Goal: Task Accomplishment & Management: Manage account settings

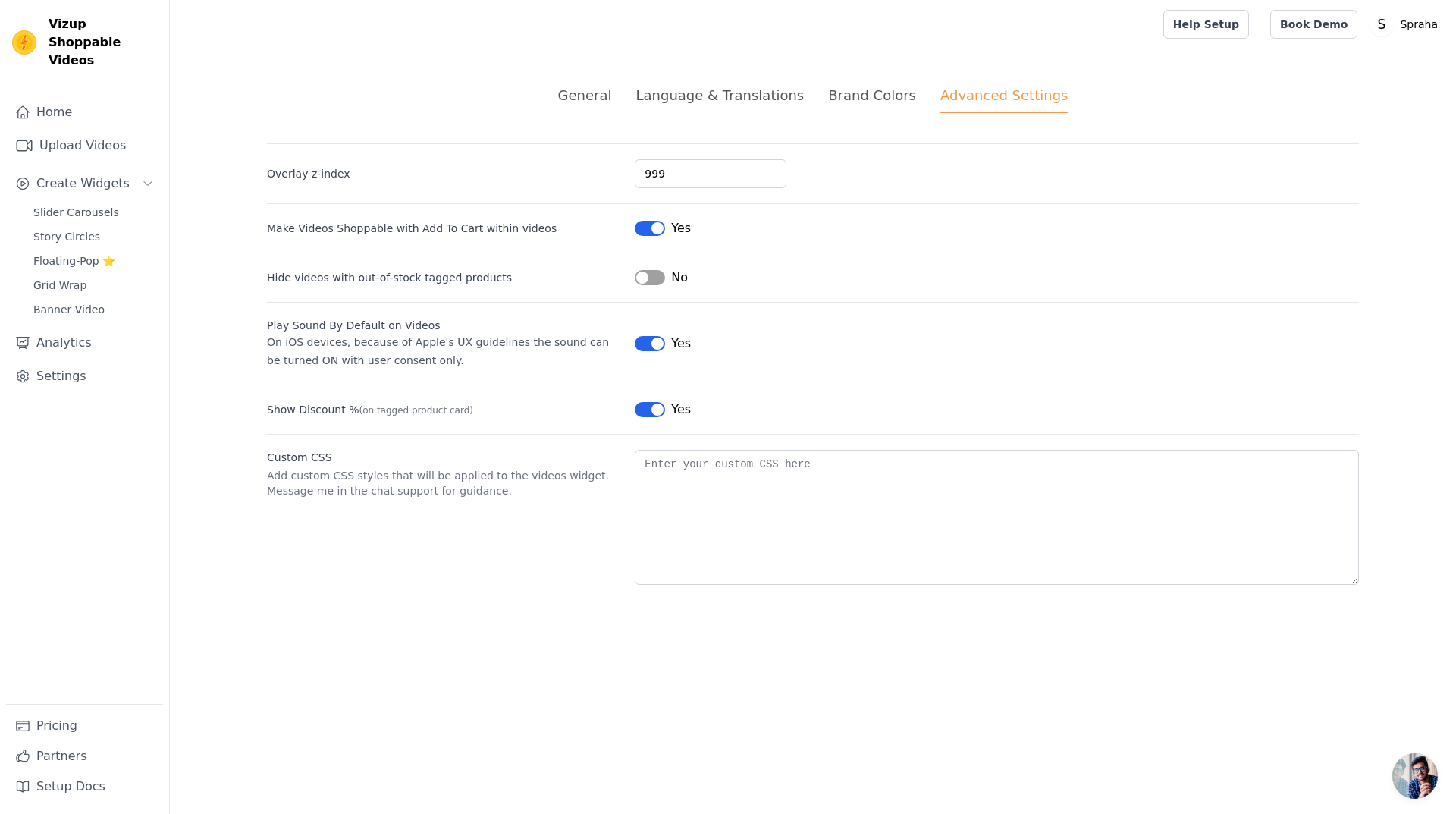
click at [647, 232] on button "Label" at bounding box center [650, 229] width 30 height 15
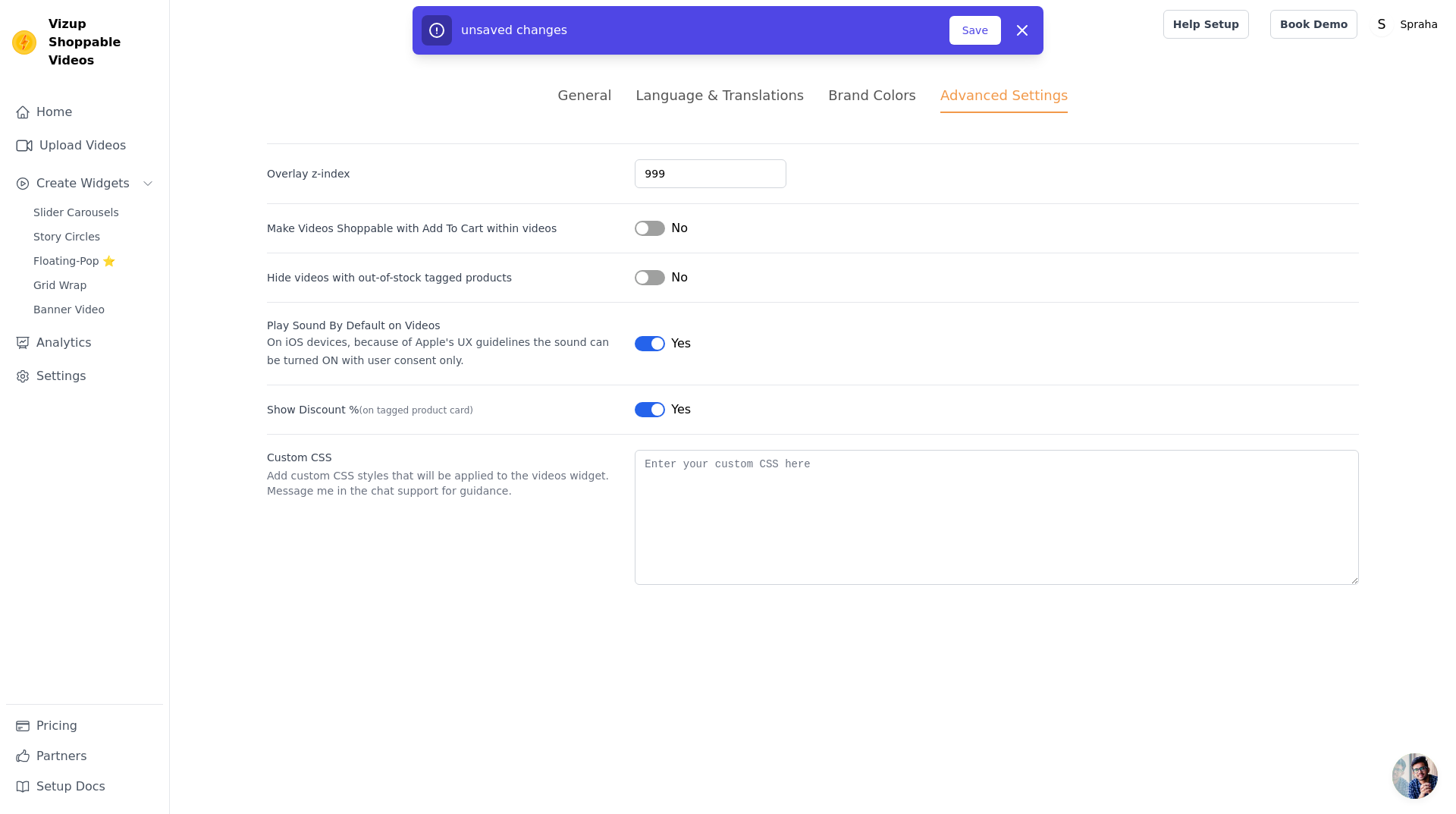
drag, startPoint x: 645, startPoint y: 342, endPoint x: 637, endPoint y: 369, distance: 28.2
click at [645, 342] on button "Label" at bounding box center [650, 343] width 30 height 15
click at [642, 409] on button "Label" at bounding box center [650, 410] width 30 height 15
click at [65, 377] on div "Home Upload Videos Create Widgets Slider Carousels Story Circles Floating-Pop ⭐…" at bounding box center [83, 400] width 157 height 607
click at [66, 365] on link "Settings" at bounding box center [83, 377] width 157 height 30
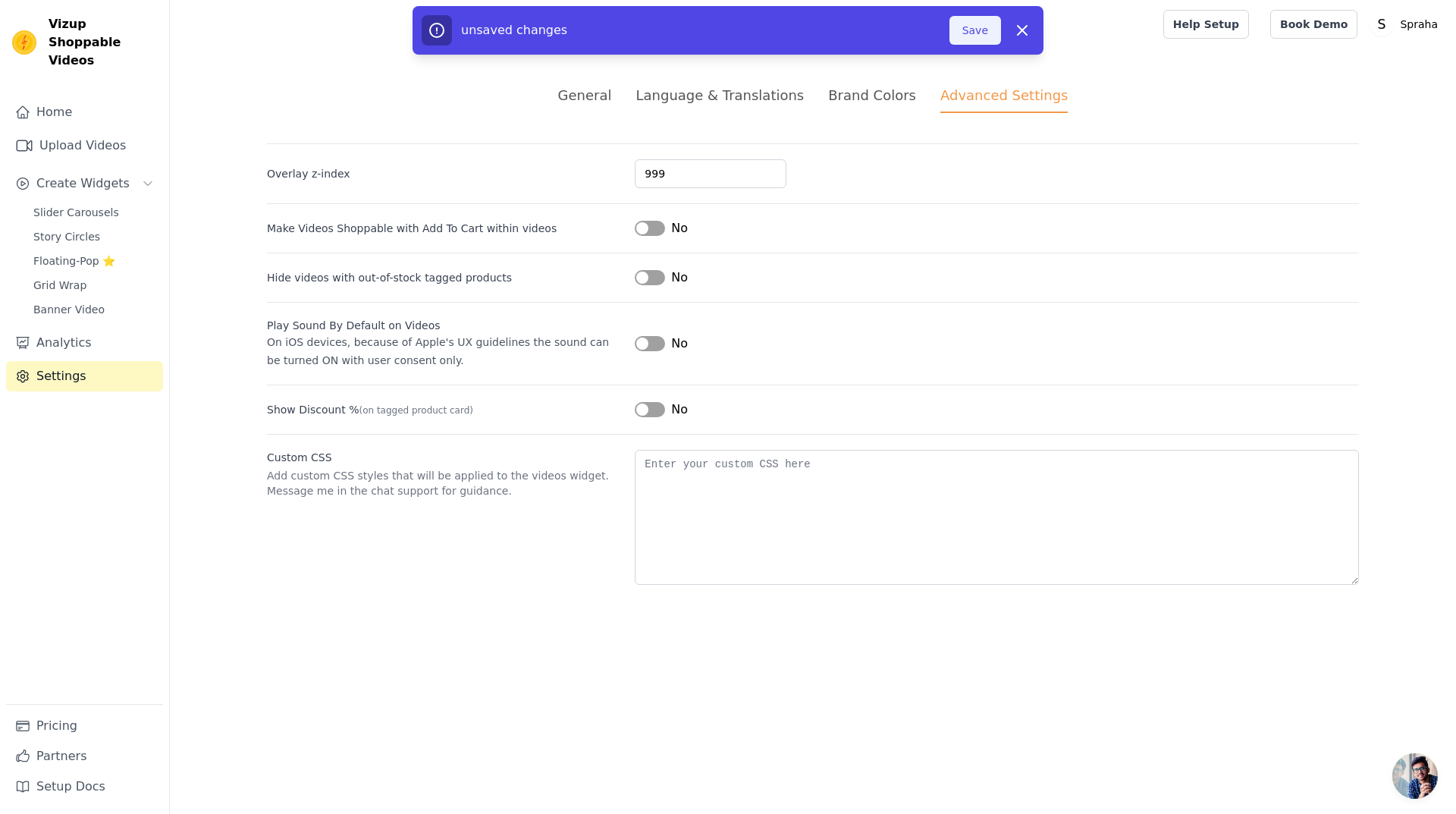
click at [984, 36] on button "Save" at bounding box center [975, 30] width 51 height 28
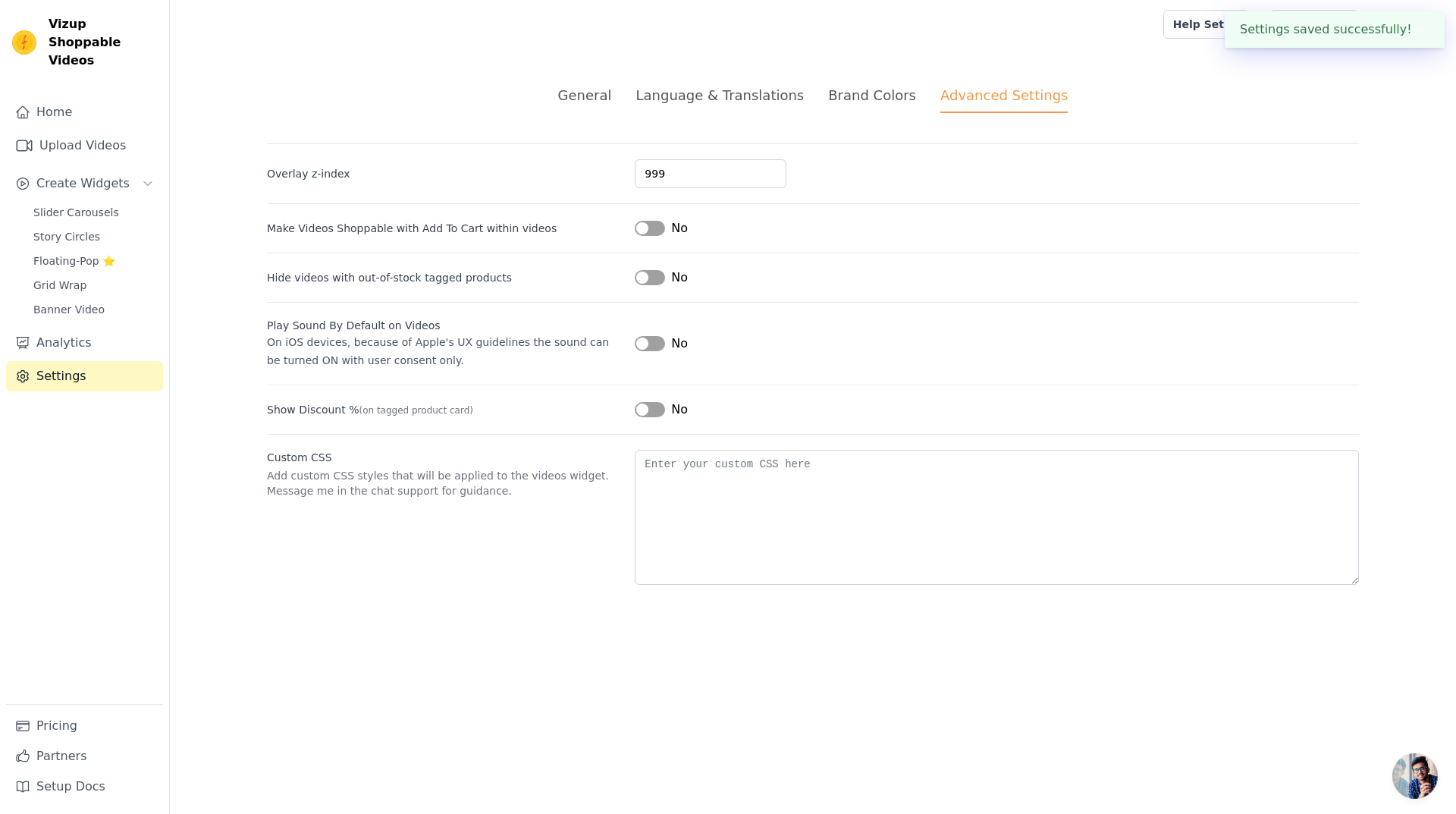
click at [612, 100] on div "General" at bounding box center [584, 96] width 54 height 21
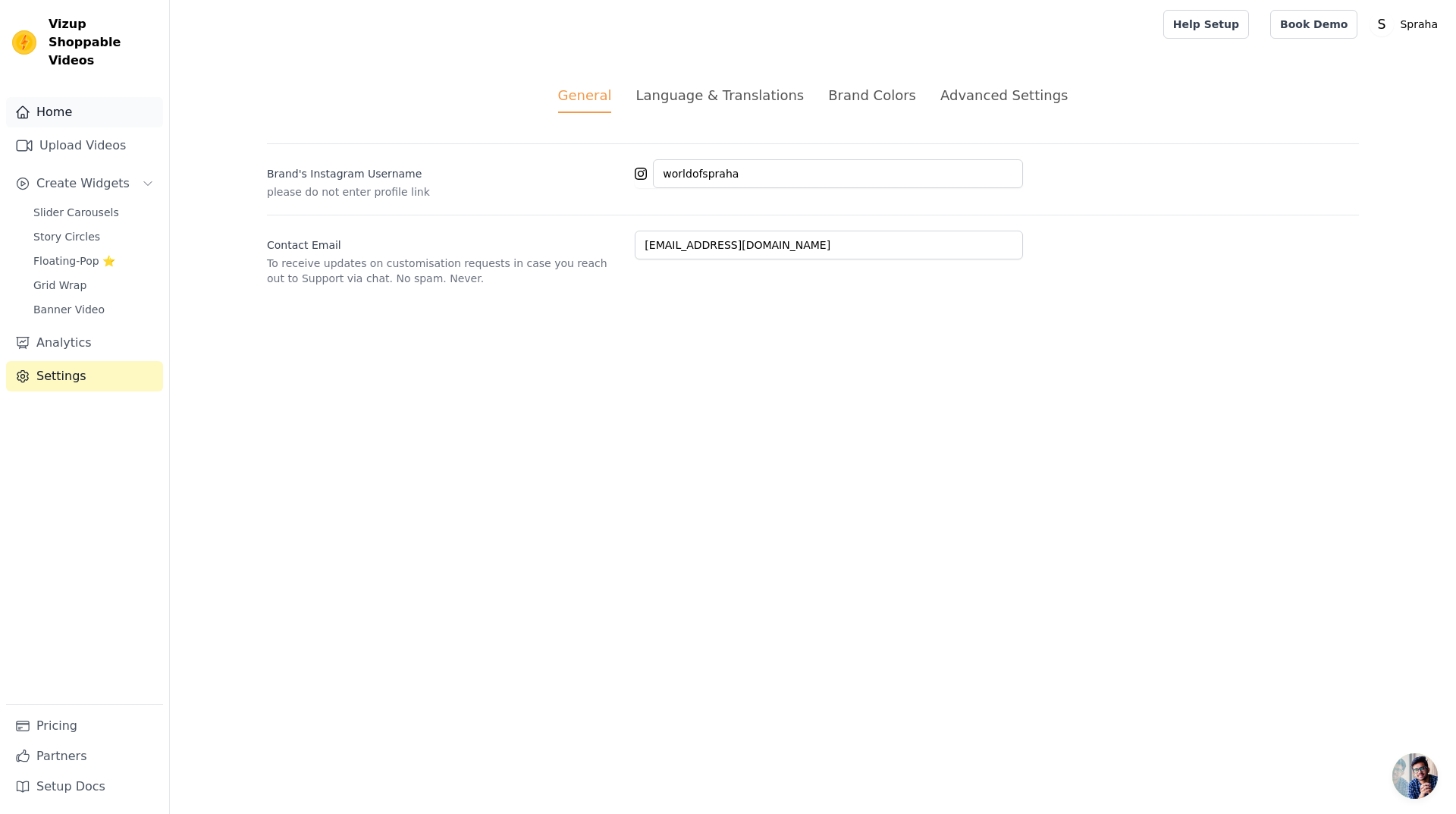
click at [69, 97] on link "Home" at bounding box center [83, 112] width 157 height 30
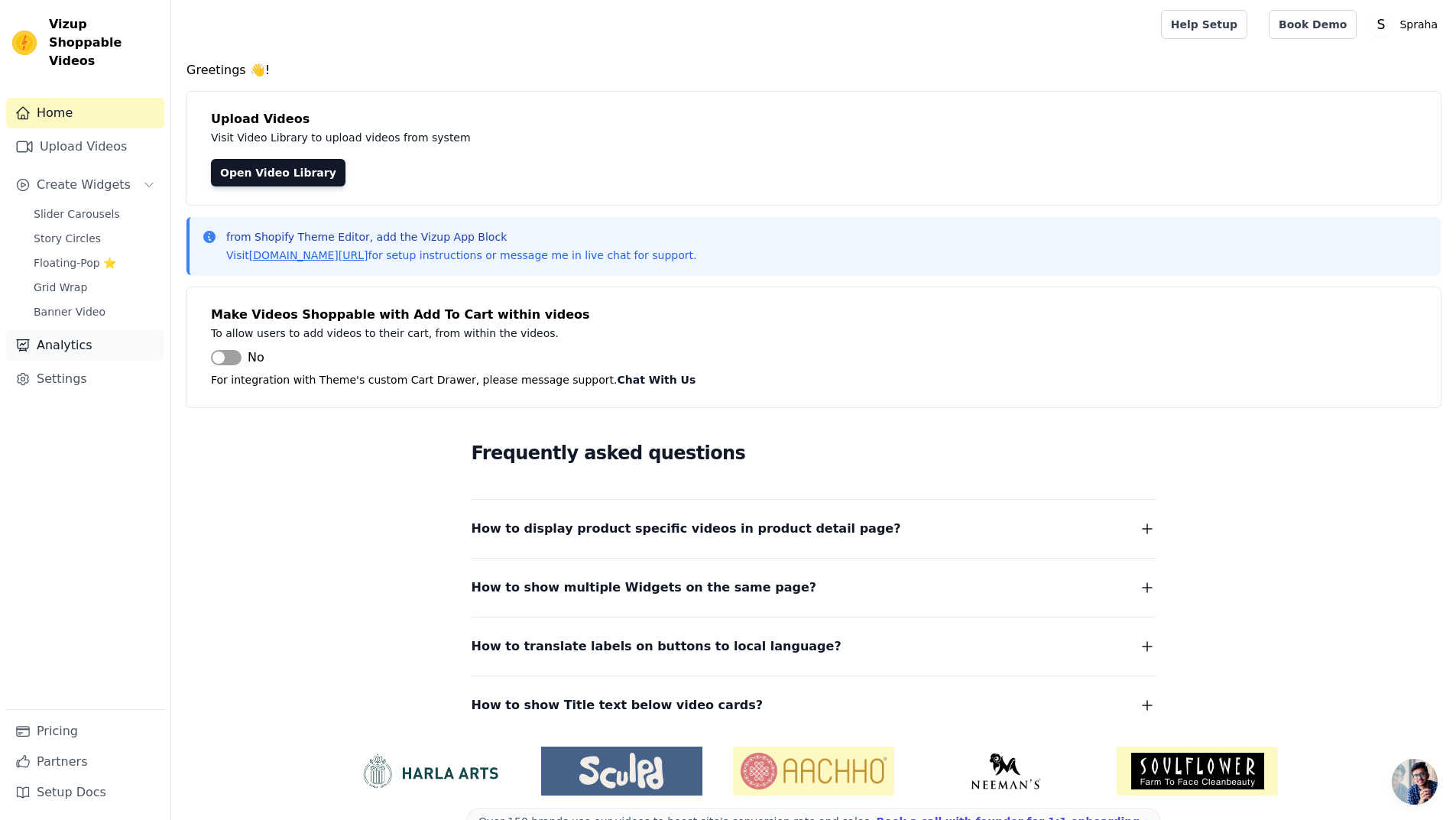
click at [76, 330] on link "Analytics" at bounding box center [84, 345] width 158 height 31
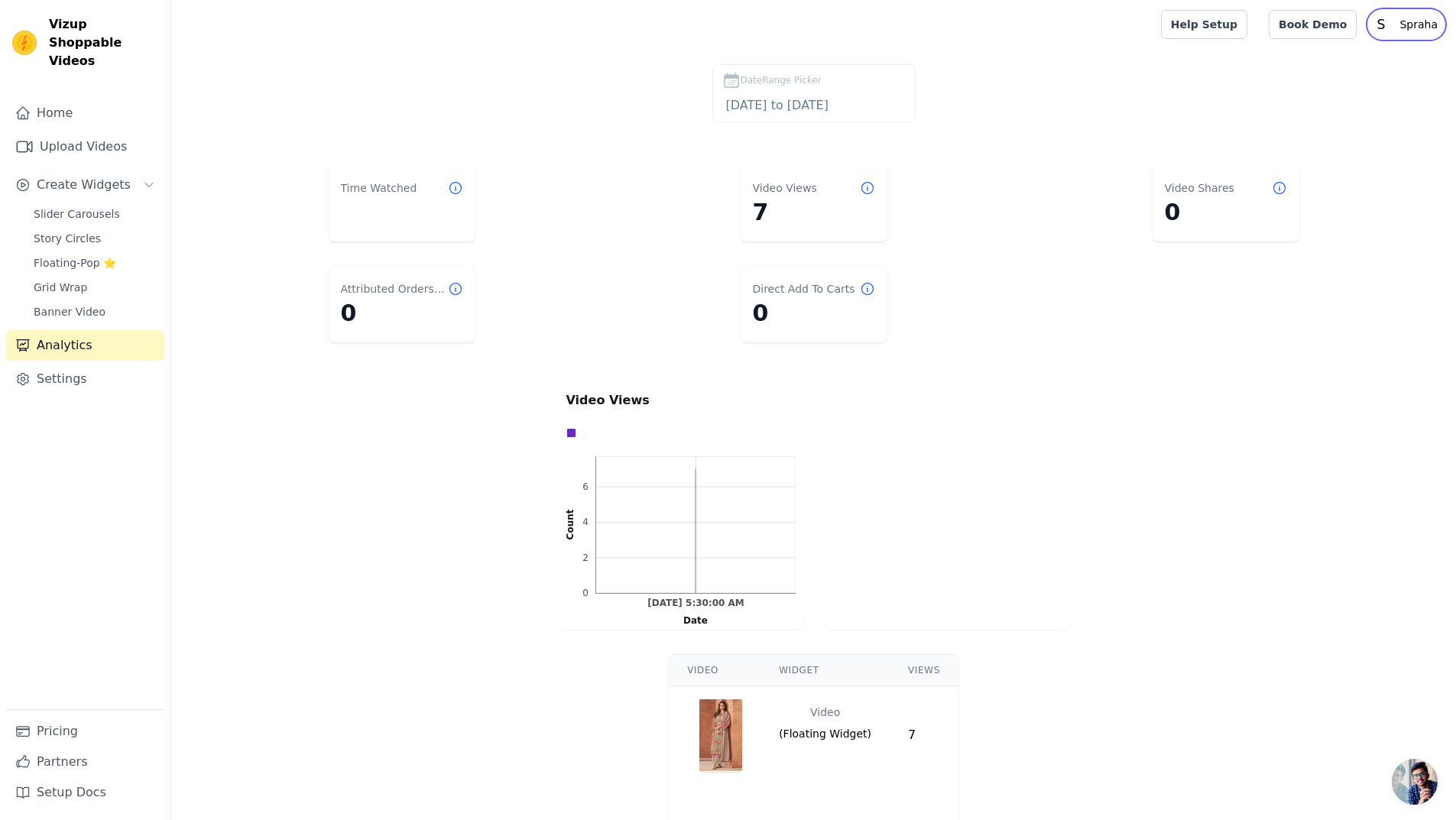
click at [1430, 33] on p "Spraha" at bounding box center [1418, 24] width 51 height 28
click at [1374, 120] on link "Sign out" at bounding box center [1370, 119] width 146 height 28
